Goal: Task Accomplishment & Management: Manage account settings

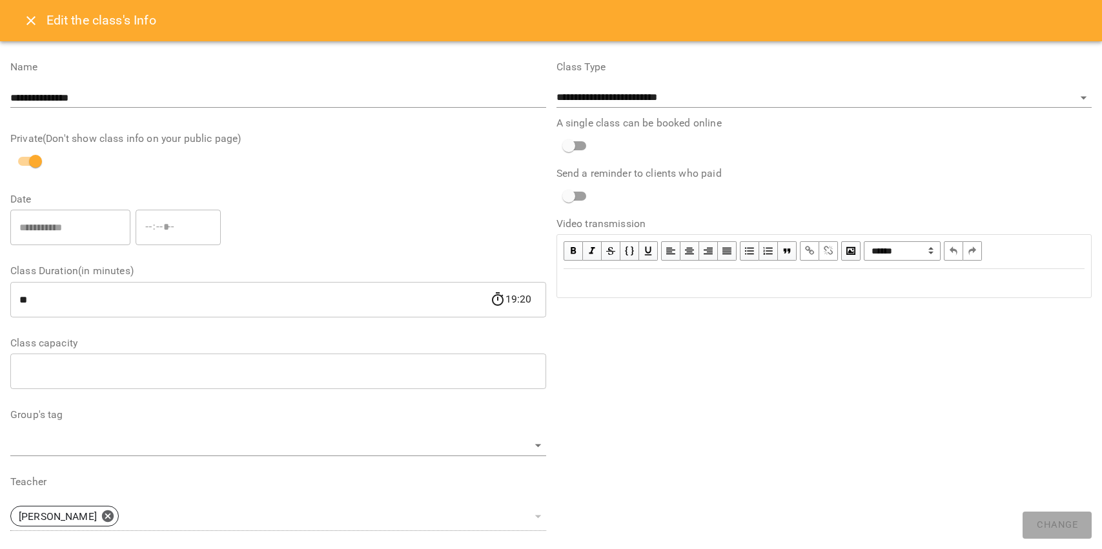
select select "**********"
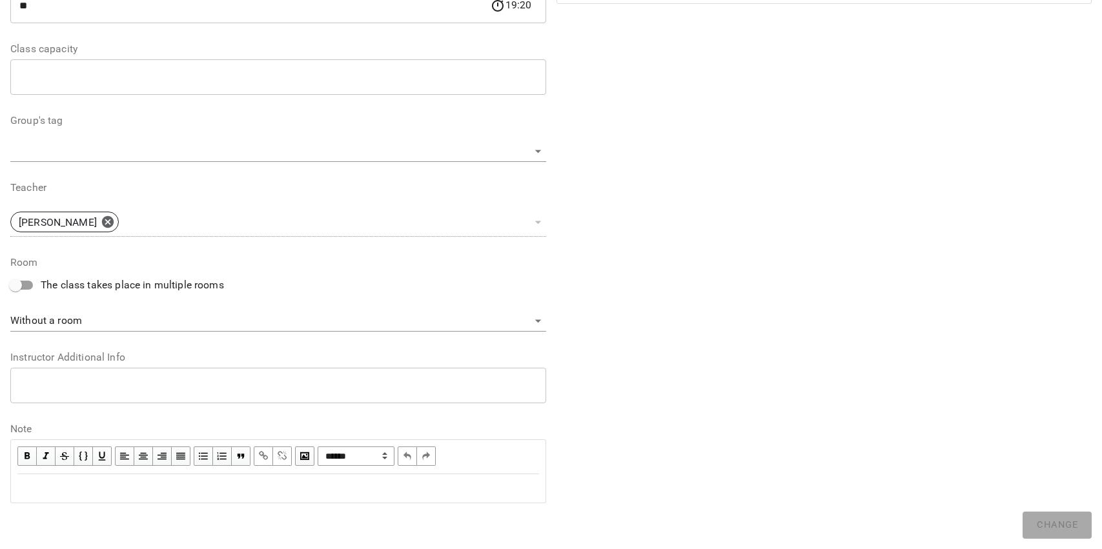
scroll to position [294, 0]
click at [282, 475] on div "Edit text" at bounding box center [278, 488] width 533 height 27
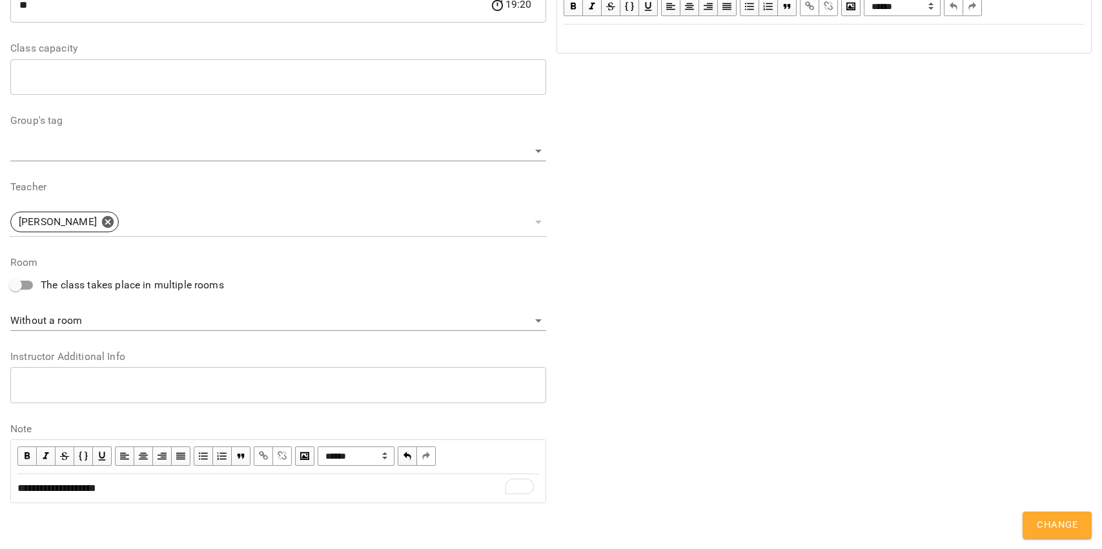
click at [96, 491] on span "**********" at bounding box center [56, 488] width 79 height 10
click at [265, 453] on span "button" at bounding box center [263, 456] width 14 height 14
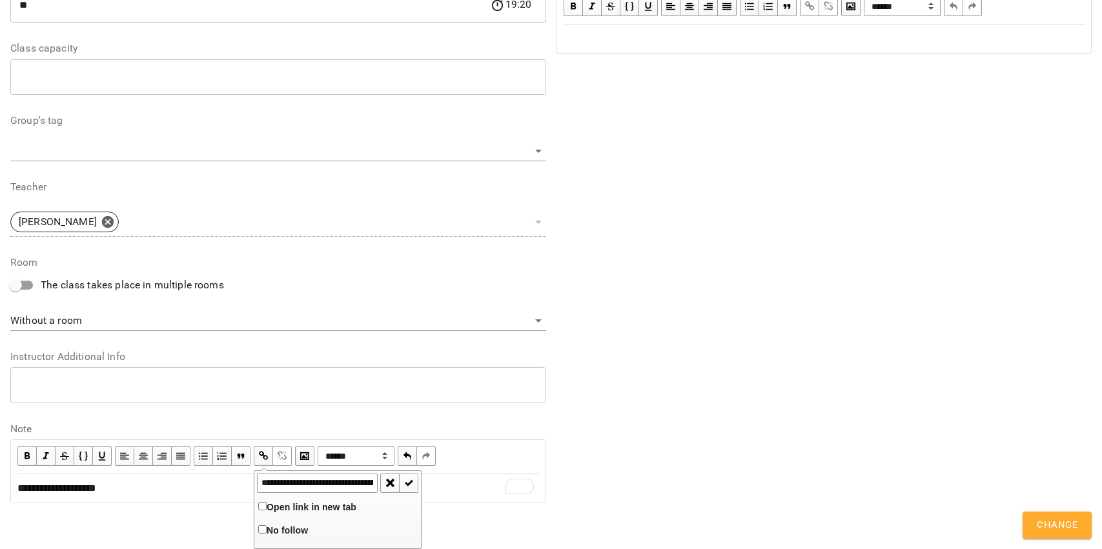
scroll to position [0, 340]
type input "**********"
click at [410, 482] on span "button" at bounding box center [408, 483] width 14 height 14
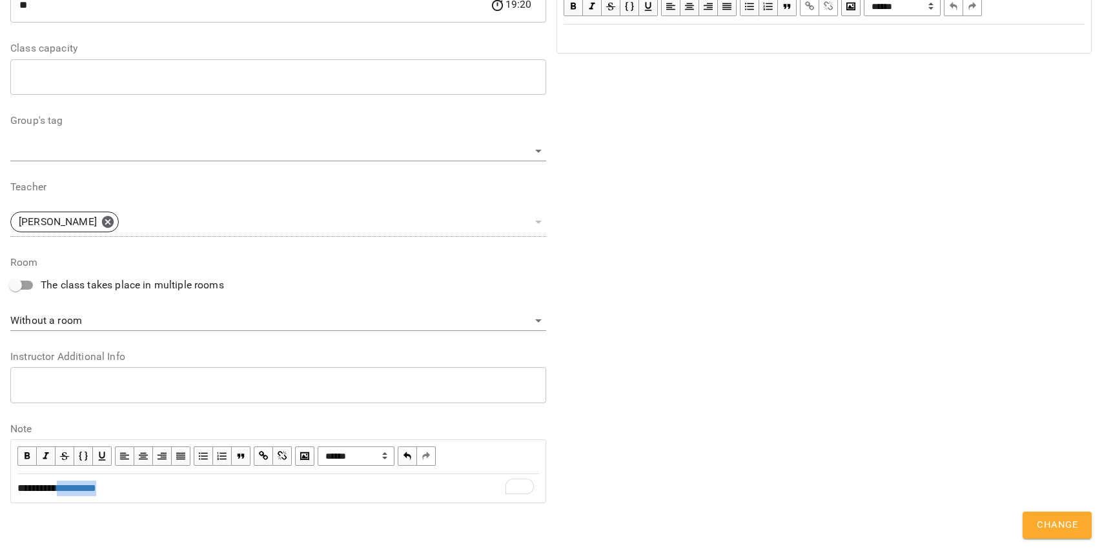
click at [409, 483] on div "**********" at bounding box center [278, 488] width 522 height 15
click at [1046, 523] on span "Change" at bounding box center [1057, 525] width 41 height 17
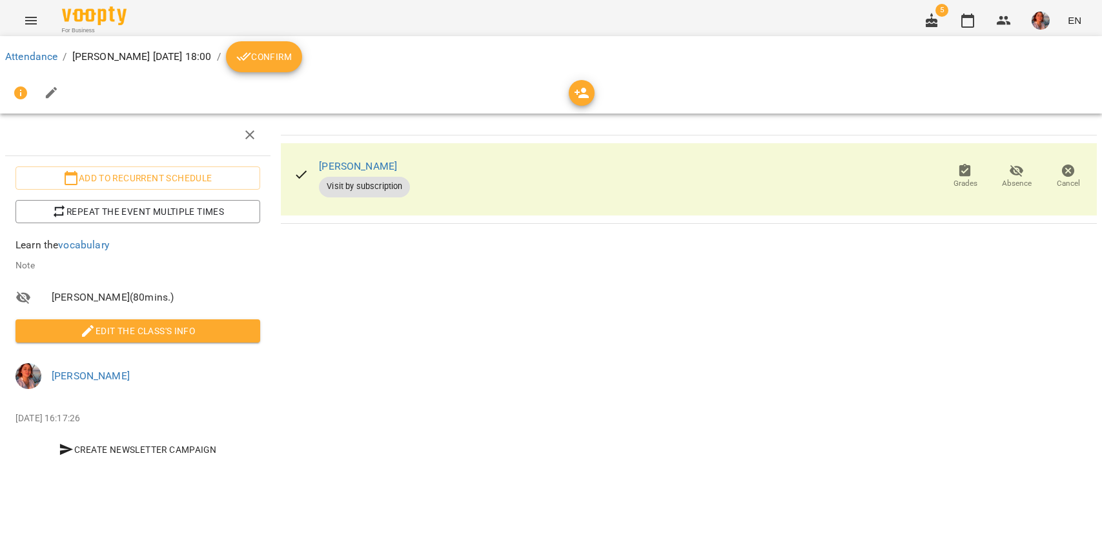
click at [292, 58] on span "Confirm" at bounding box center [264, 56] width 56 height 15
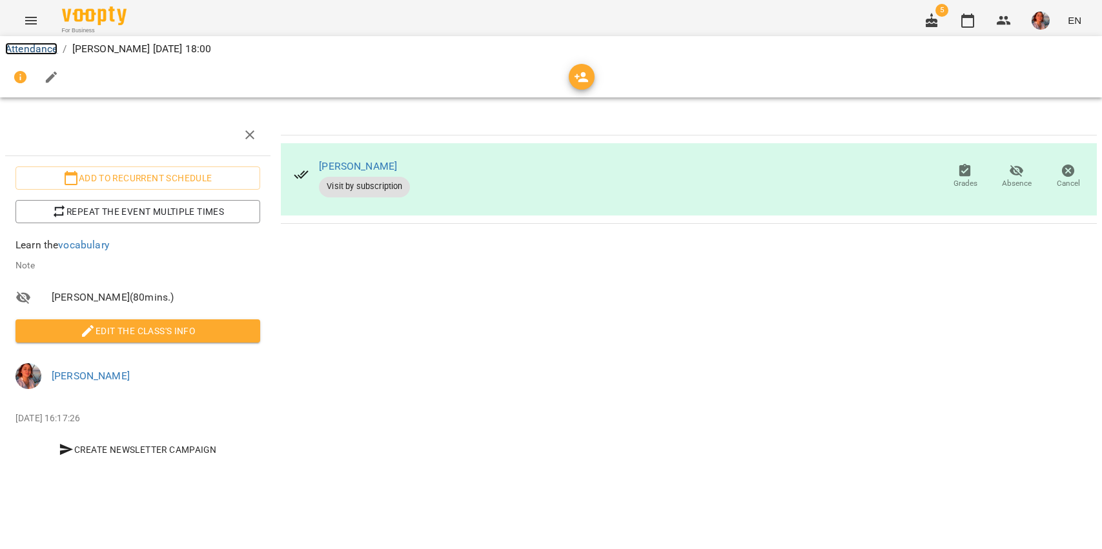
click at [20, 43] on link "Attendance" at bounding box center [31, 49] width 52 height 12
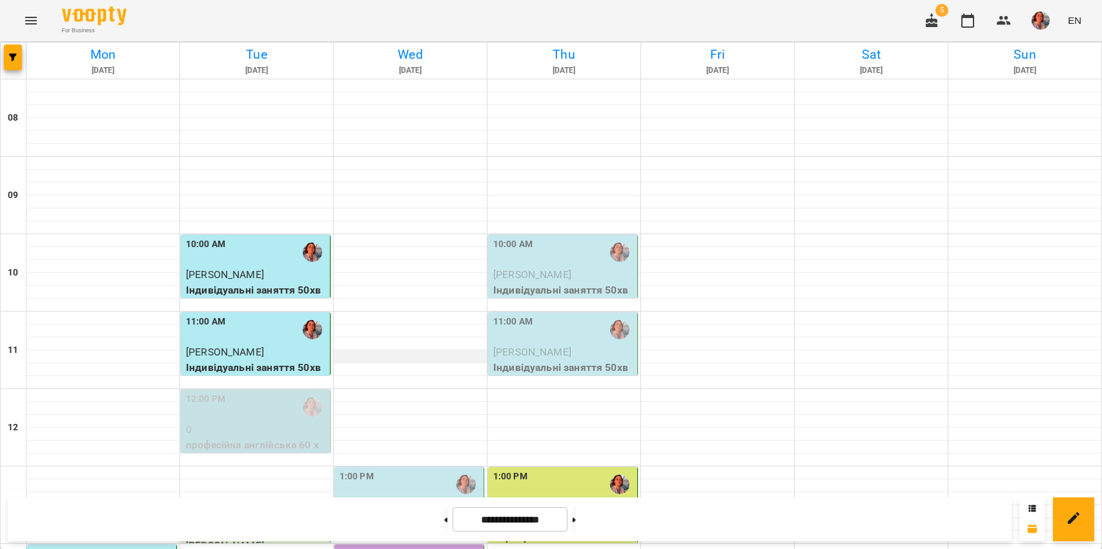
scroll to position [116, 0]
click at [265, 392] on div "12:00 PM" at bounding box center [256, 407] width 141 height 30
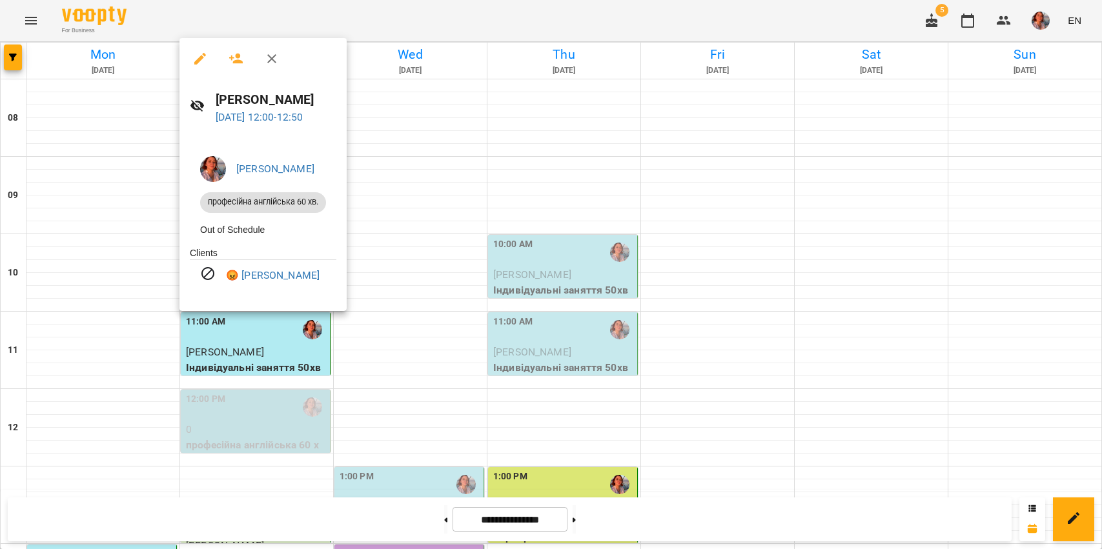
click at [416, 256] on div at bounding box center [551, 274] width 1102 height 549
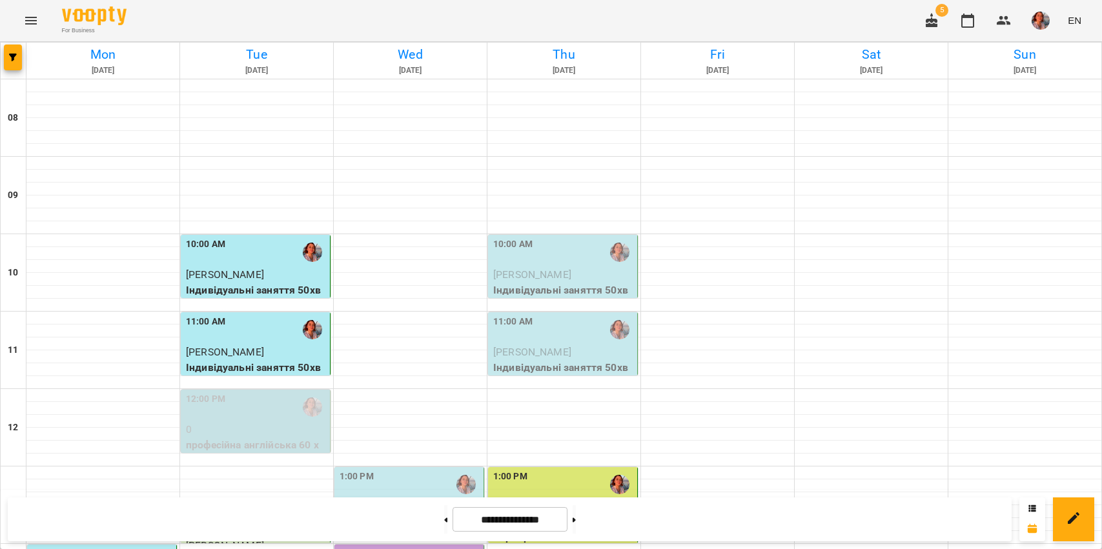
click at [1034, 23] on img "button" at bounding box center [1040, 21] width 18 height 18
click at [1022, 44] on span "[PERSON_NAME]" at bounding box center [1042, 48] width 87 height 15
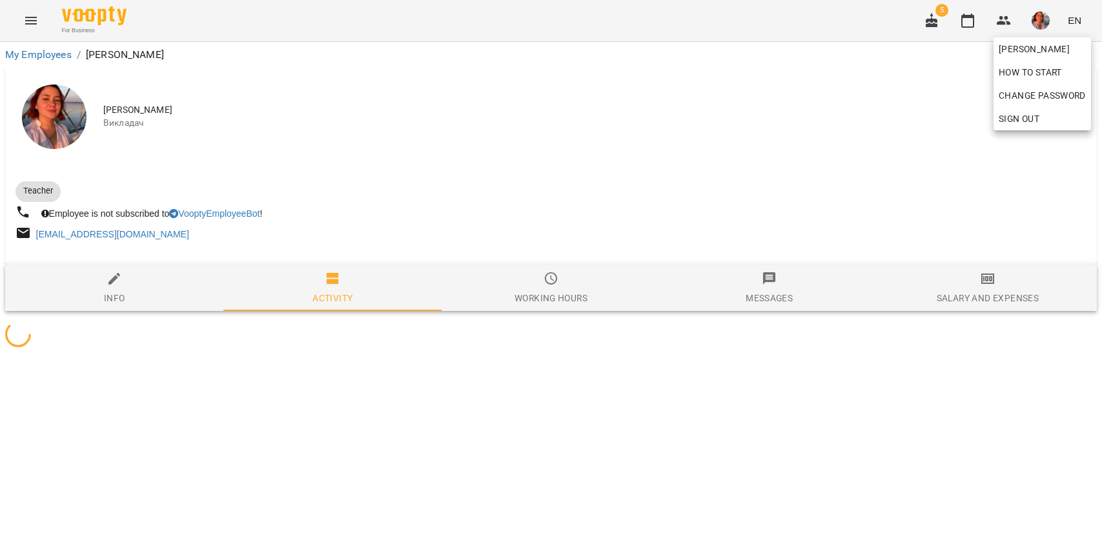
click at [968, 270] on div at bounding box center [551, 274] width 1102 height 549
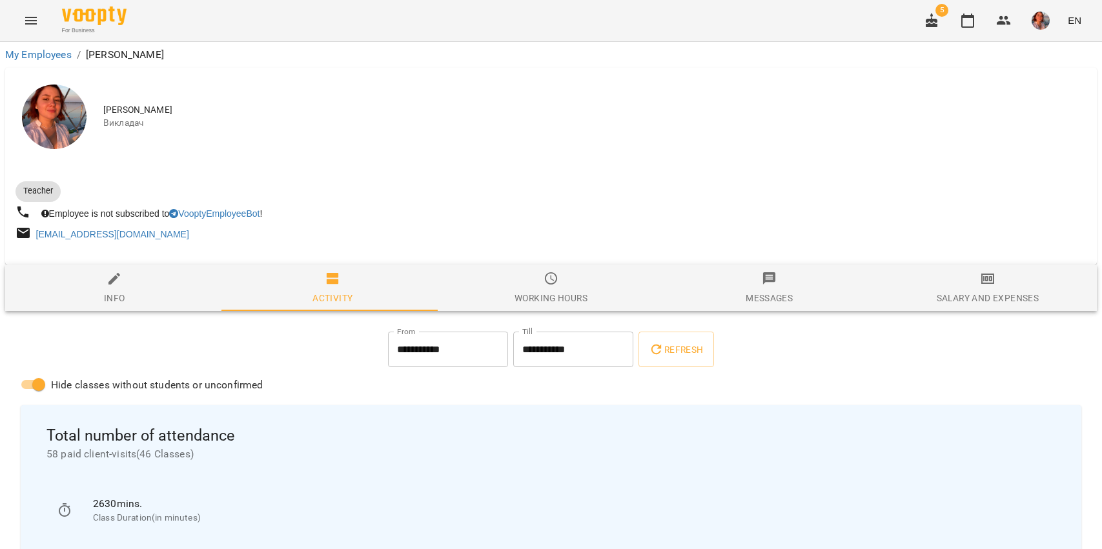
click at [980, 285] on div "[PERSON_NAME] How to start Change Password Sign Out" at bounding box center [551, 274] width 1102 height 549
click at [981, 284] on icon "button" at bounding box center [987, 279] width 13 height 10
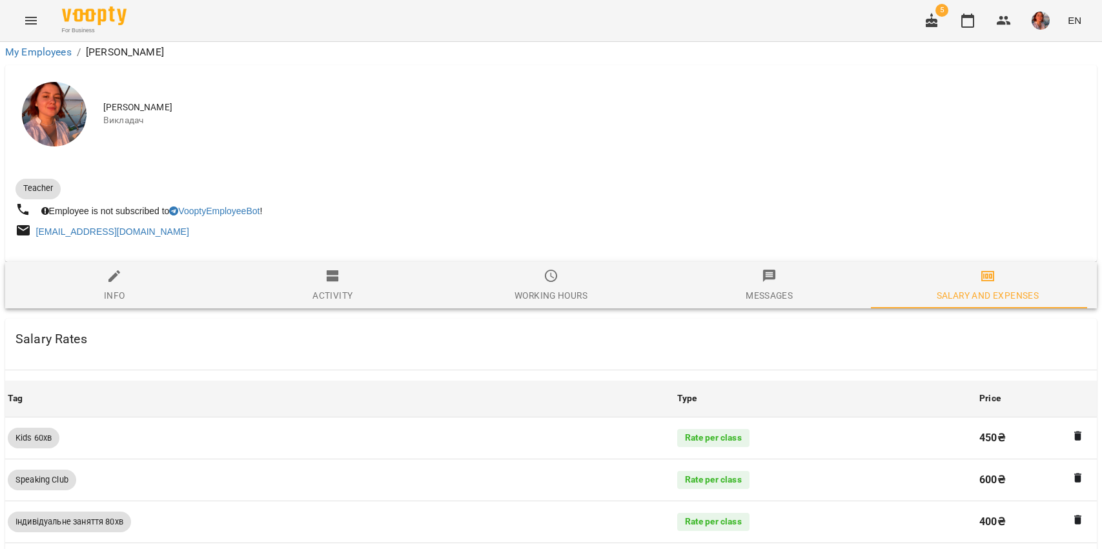
scroll to position [1135, 0]
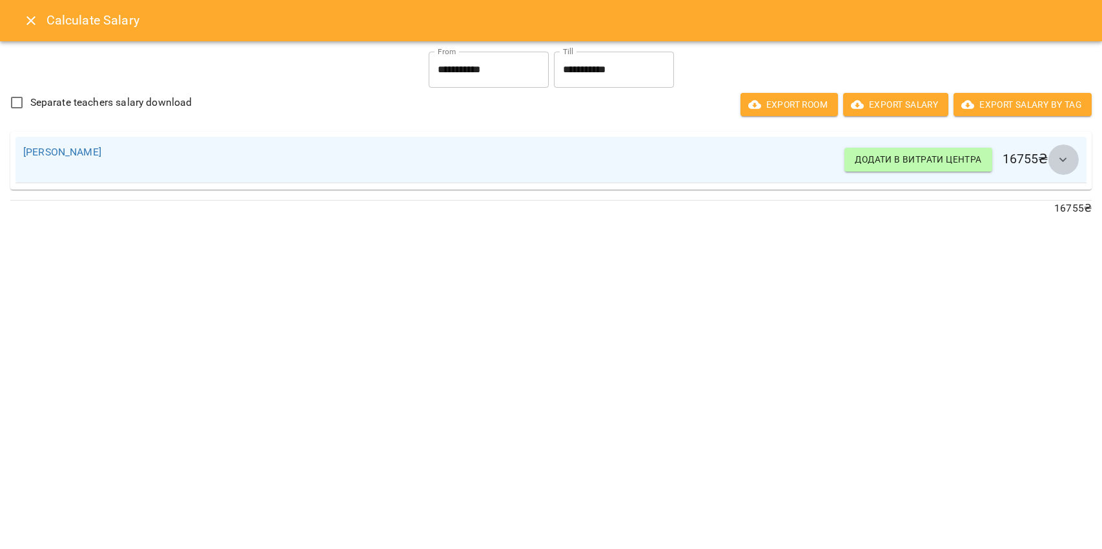
click at [1063, 160] on icon "button" at bounding box center [1062, 159] width 15 height 15
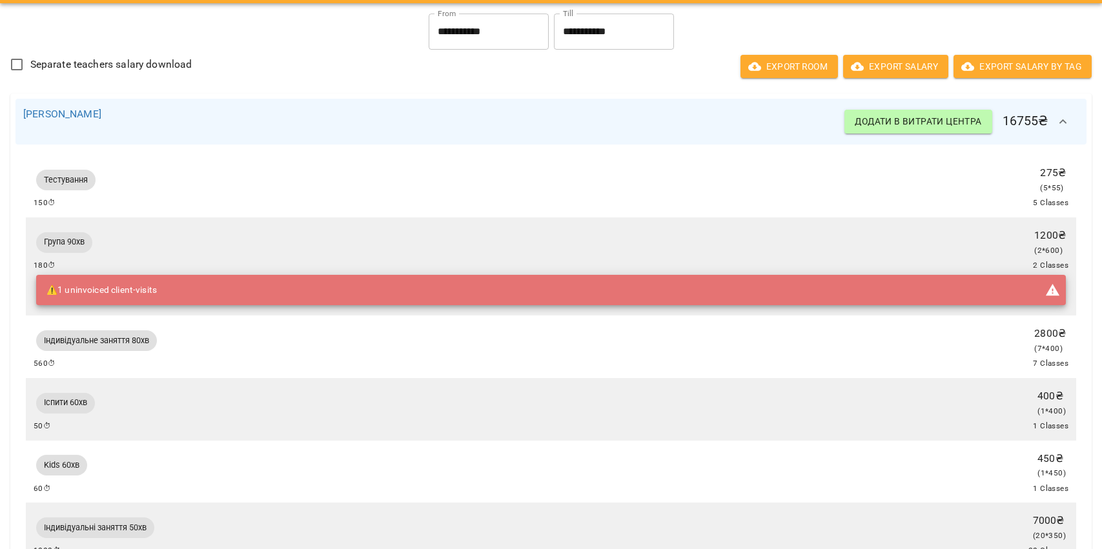
scroll to position [0, 0]
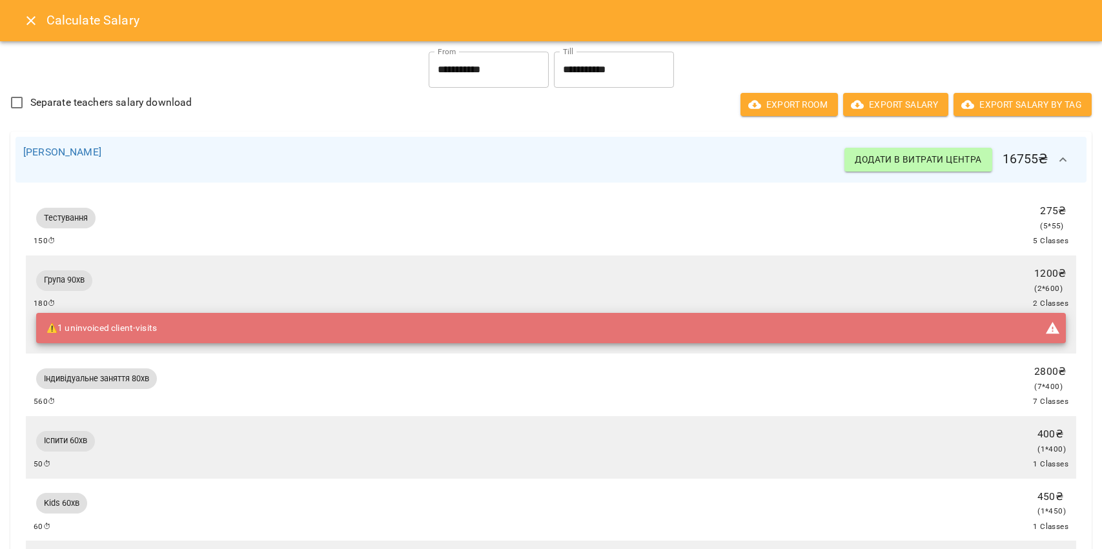
click at [21, 24] on button "Close" at bounding box center [30, 20] width 31 height 31
